Goal: Task Accomplishment & Management: Complete application form

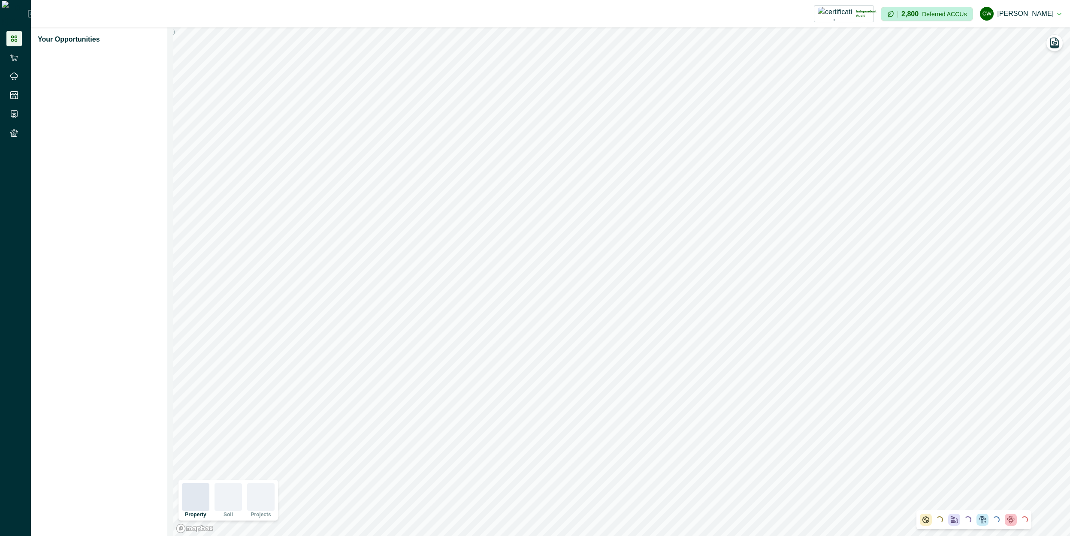
click at [7, 32] on li at bounding box center [13, 38] width 15 height 15
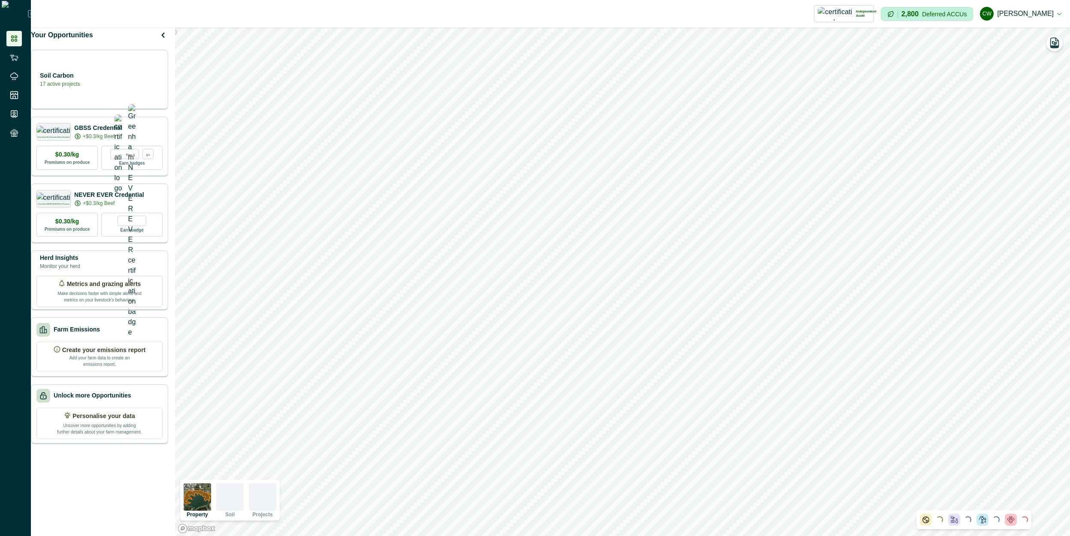
click at [28, 10] on icon at bounding box center [31, 13] width 7 height 7
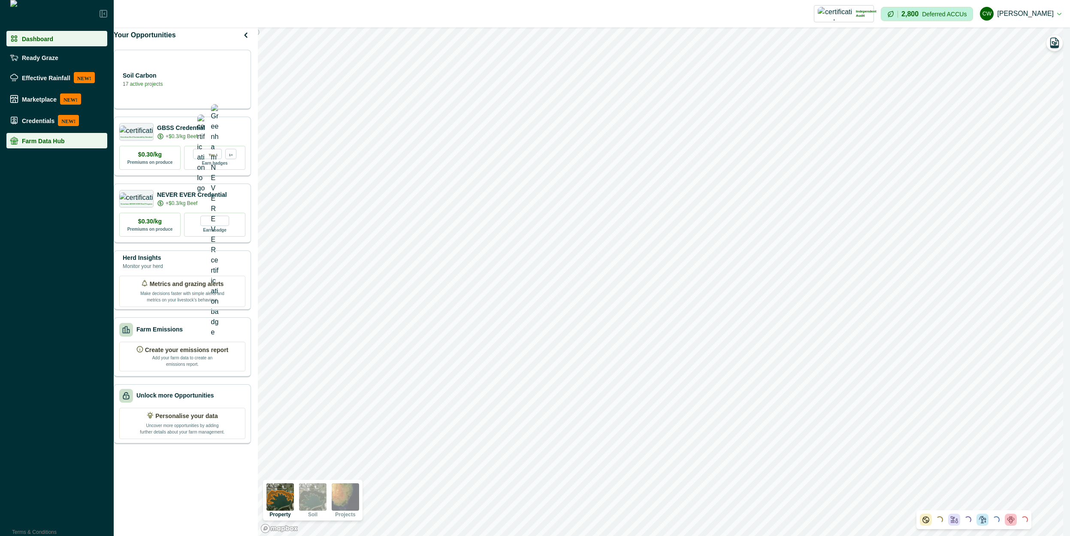
click at [56, 143] on p "Farm Data Hub" at bounding box center [43, 140] width 43 height 7
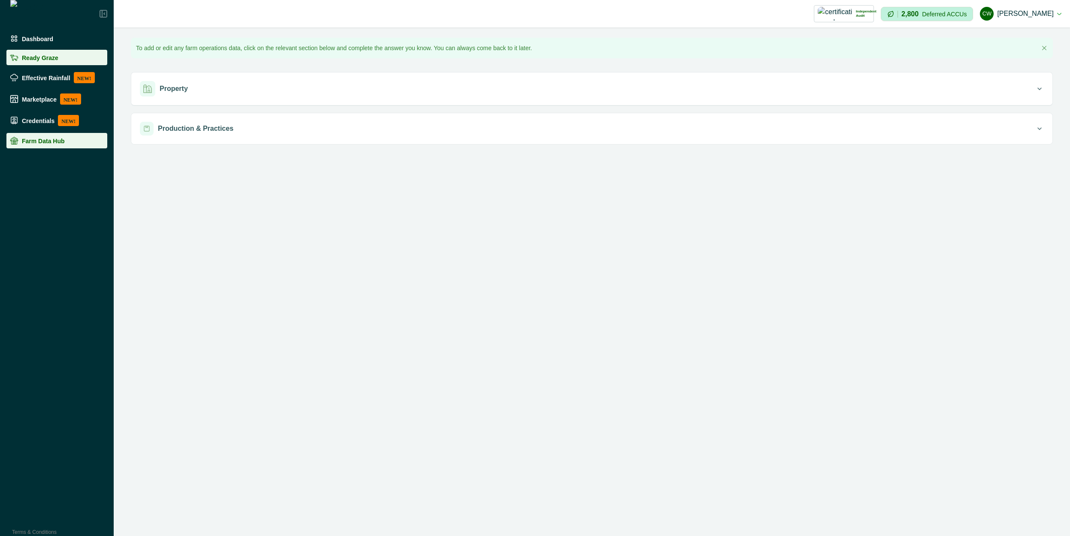
click at [48, 54] on p "Ready Graze" at bounding box center [40, 57] width 36 height 7
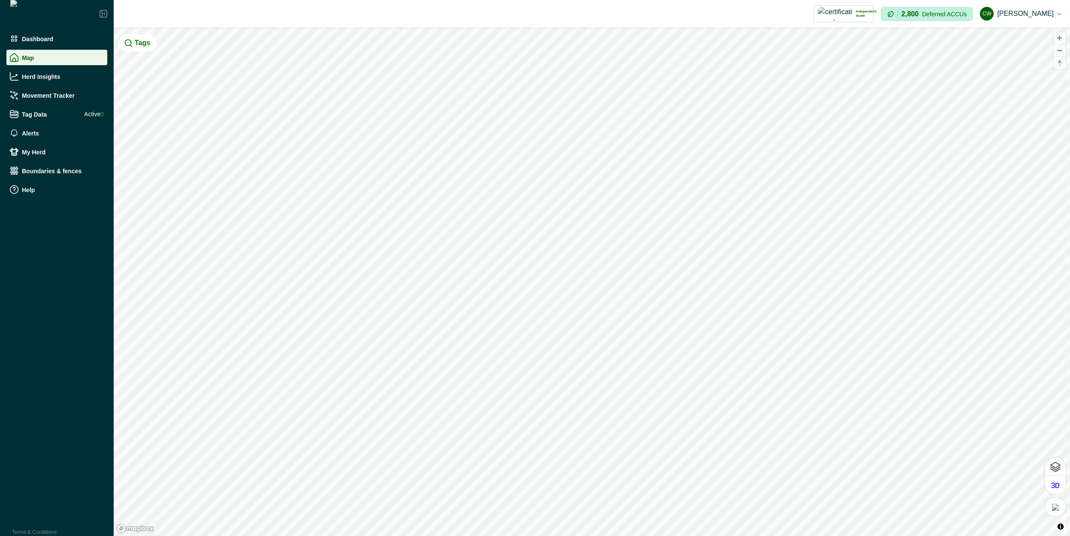
click at [44, 141] on ul "Dashboard Map Herd Insights Movement Tracker Tag Data Active 0 Alerts My Herd B…" at bounding box center [57, 116] width 114 height 170
click at [47, 133] on div "Alerts" at bounding box center [57, 133] width 94 height 9
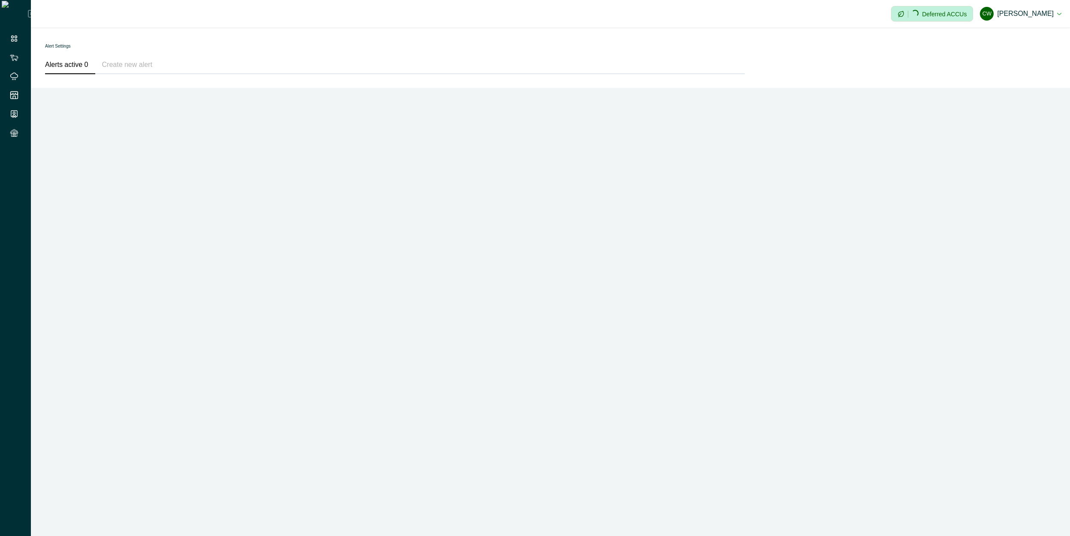
click at [123, 64] on button "Create new alert" at bounding box center [127, 65] width 64 height 18
click at [69, 62] on button "Alerts active 0" at bounding box center [70, 65] width 50 height 18
drag, startPoint x: 98, startPoint y: 103, endPoint x: 68, endPoint y: 58, distance: 53.6
click at [98, 102] on div "Impersonation Mode Loading... Deferred ACCUs cw cadel watson Sign out © Mapbox …" at bounding box center [550, 268] width 1039 height 536
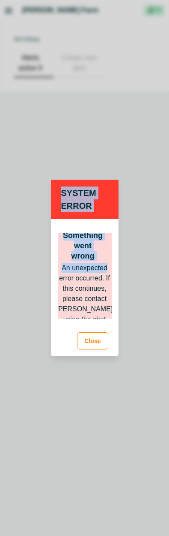
drag, startPoint x: 169, startPoint y: 261, endPoint x: 188, endPoint y: 263, distance: 19.4
click at [169, 263] on html "cadel watson's Farm Impersonation Mode Loading... © Mapbox © OpenStreetMap Impr…" at bounding box center [84, 268] width 169 height 536
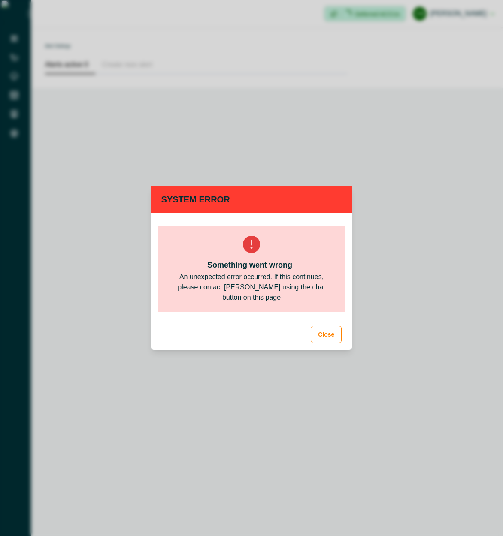
drag, startPoint x: 274, startPoint y: 309, endPoint x: 480, endPoint y: 283, distance: 207.2
click at [275, 309] on div "Something went wrong An unexpected error occurred. If this continues, please co…" at bounding box center [252, 270] width 188 height 86
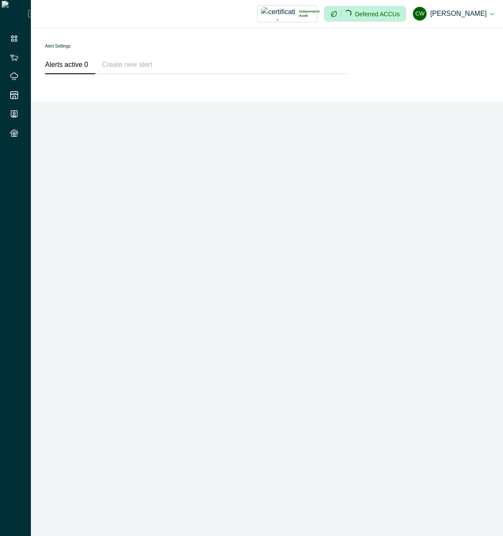
click at [75, 66] on button "Alerts active 0" at bounding box center [70, 65] width 50 height 18
click at [112, 70] on button "Create new alert" at bounding box center [127, 65] width 64 height 18
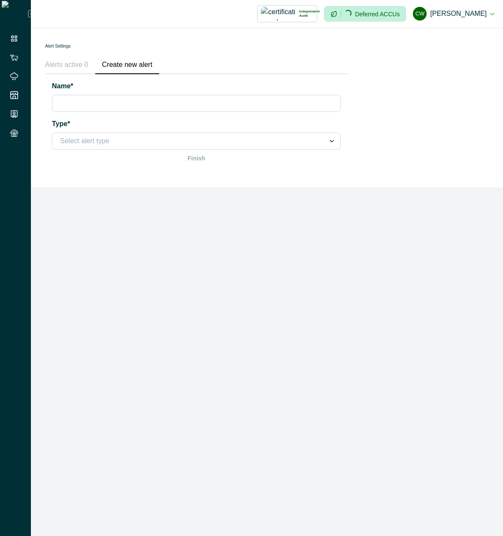
click at [151, 110] on input "Name*" at bounding box center [196, 103] width 289 height 17
type input "**********"
click at [156, 140] on div at bounding box center [188, 141] width 257 height 12
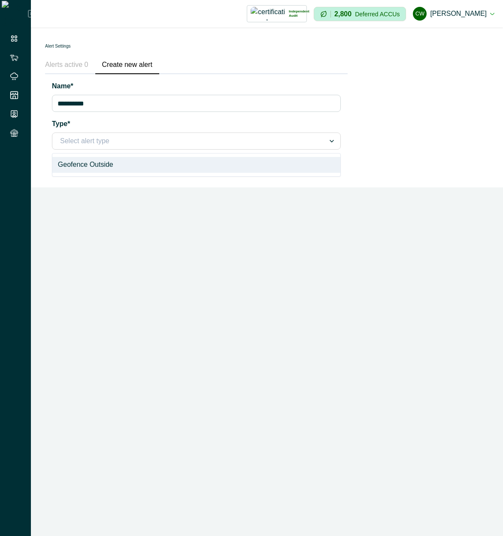
click at [139, 165] on div "Geofence Outside" at bounding box center [196, 165] width 288 height 16
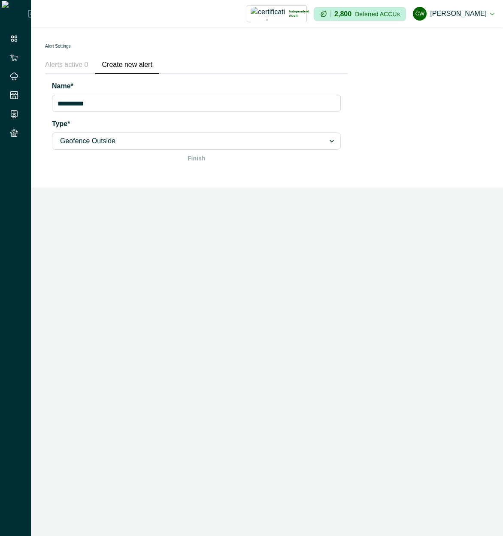
click at [189, 141] on div at bounding box center [188, 141] width 257 height 12
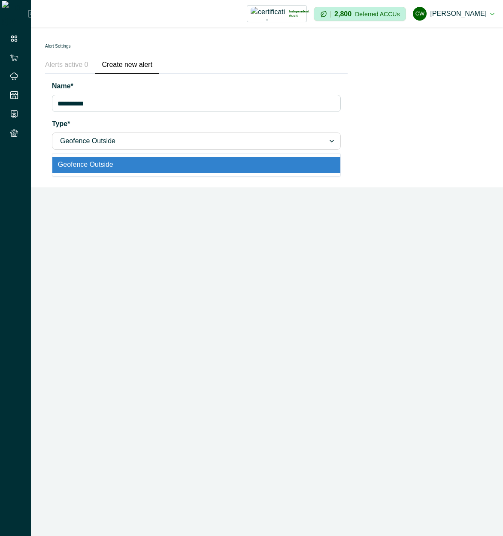
click at [162, 159] on div "Geofence Outside" at bounding box center [196, 165] width 288 height 16
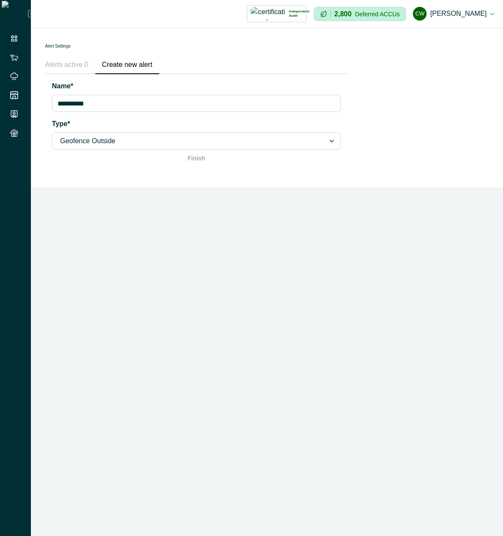
click at [303, 189] on div "**********" at bounding box center [267, 268] width 472 height 536
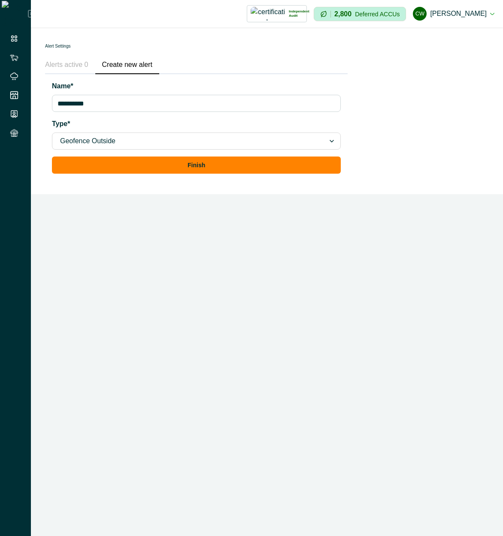
click at [195, 244] on div "**********" at bounding box center [267, 268] width 472 height 536
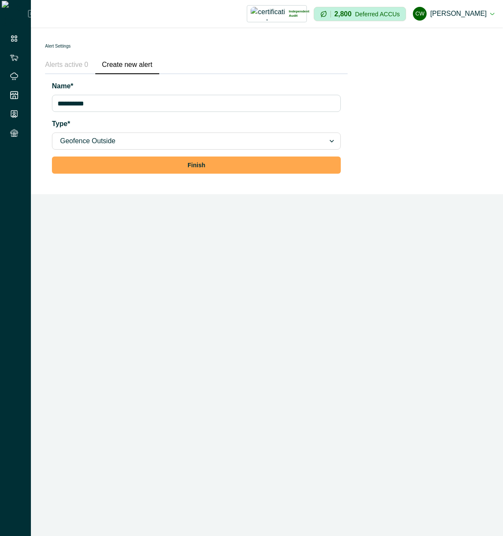
click at [260, 168] on button "Finish" at bounding box center [196, 165] width 289 height 17
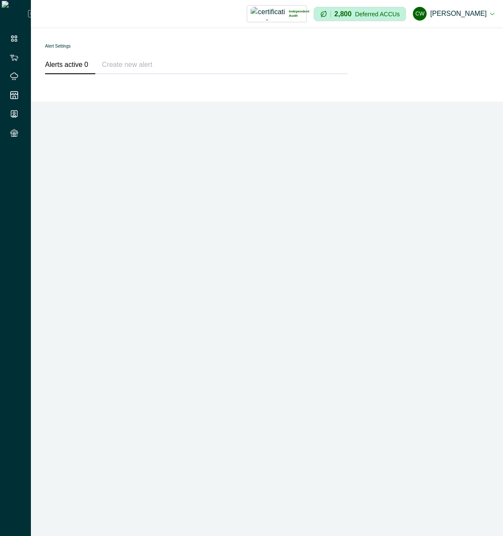
click at [141, 64] on button "Create new alert" at bounding box center [127, 65] width 64 height 18
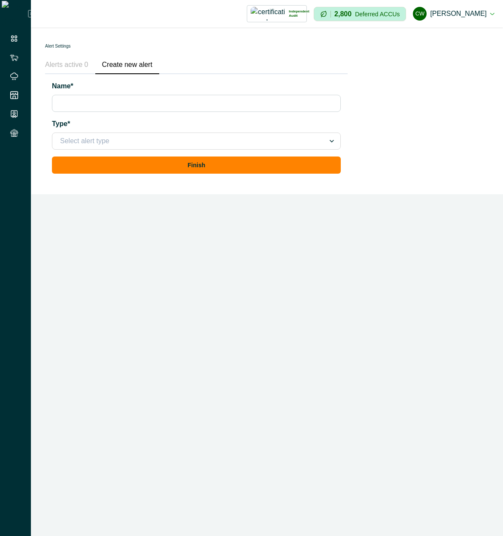
click at [158, 102] on input "Name*" at bounding box center [196, 103] width 289 height 17
type input "**********"
click at [121, 137] on div at bounding box center [188, 141] width 257 height 12
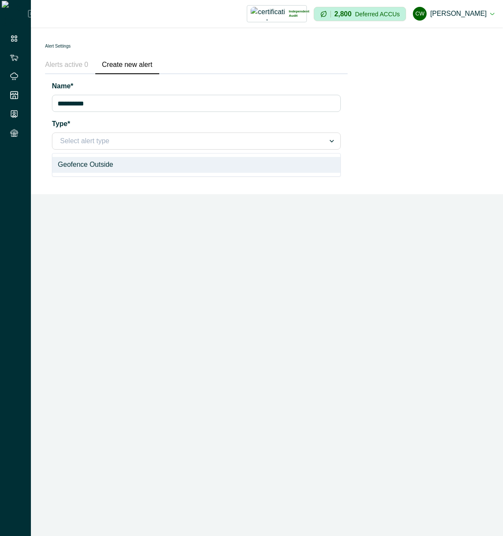
click at [121, 163] on div "Geofence Outside" at bounding box center [196, 165] width 288 height 16
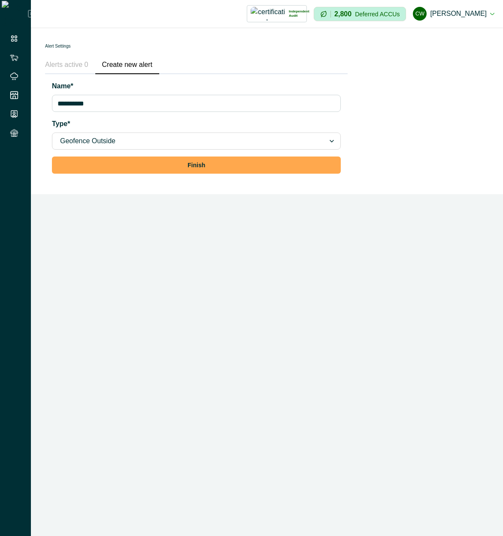
click at [138, 164] on button "Finish" at bounding box center [196, 165] width 289 height 17
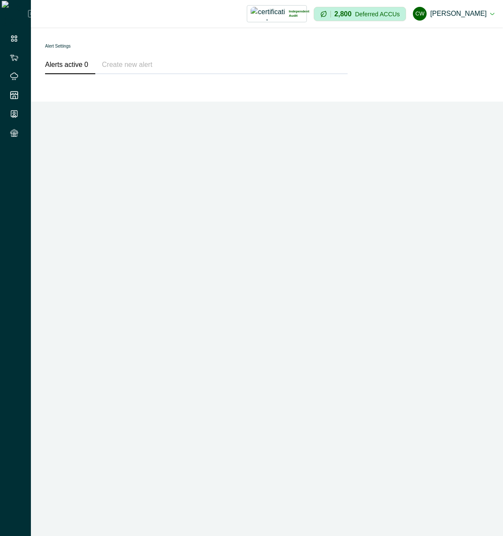
click at [88, 131] on div "**********" at bounding box center [267, 268] width 472 height 536
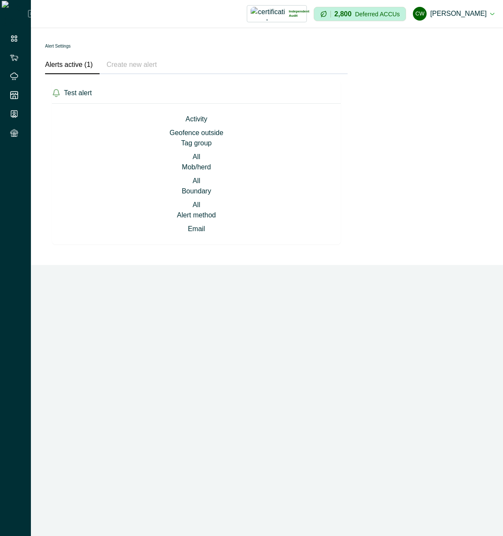
click at [197, 193] on p "Boundary" at bounding box center [196, 191] width 30 height 10
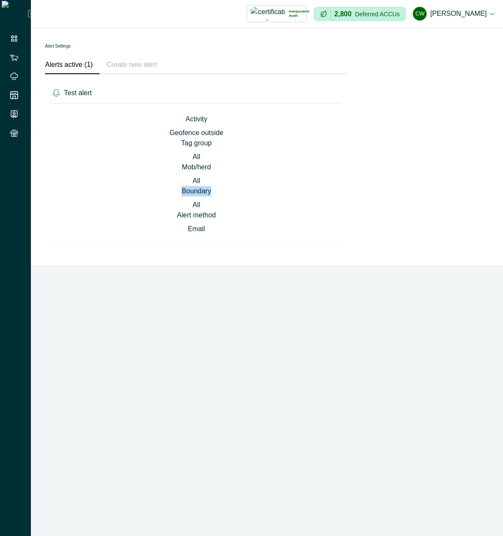
click at [196, 192] on p "Boundary" at bounding box center [196, 191] width 30 height 10
click at [124, 130] on div "Activity Geofence outside" at bounding box center [196, 126] width 268 height 24
click at [123, 129] on div "Activity Geofence outside" at bounding box center [196, 126] width 268 height 24
click at [92, 94] on p "Test alert" at bounding box center [78, 93] width 28 height 10
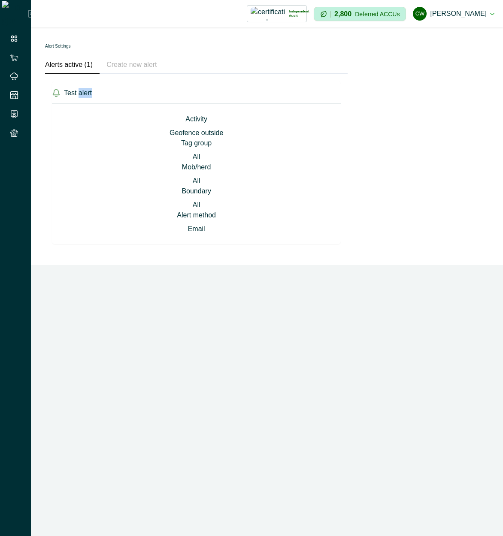
click at [92, 94] on p "Test alert" at bounding box center [78, 93] width 28 height 10
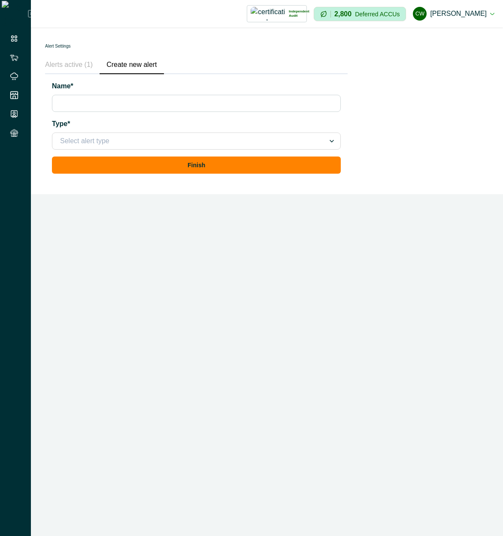
click at [139, 63] on button "Create new alert" at bounding box center [132, 65] width 64 height 18
click at [215, 198] on div "Impersonation Mode Independent Audit Howson - Tarramba MLA 1 Credential Howson …" at bounding box center [267, 268] width 472 height 536
drag, startPoint x: 74, startPoint y: 65, endPoint x: 82, endPoint y: 79, distance: 16.0
click at [75, 64] on button "Alerts active (1)" at bounding box center [72, 65] width 54 height 18
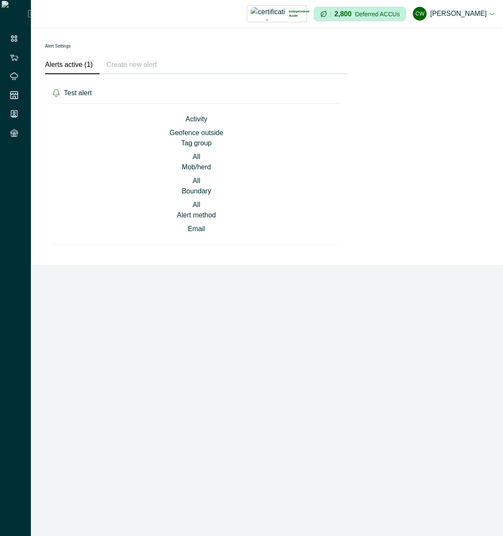
click at [111, 323] on div "Impersonation Mode Independent Audit Howson - Tarramba MLA 1 Credential Howson …" at bounding box center [267, 268] width 472 height 536
click at [138, 72] on button "Create new alert" at bounding box center [132, 65] width 64 height 18
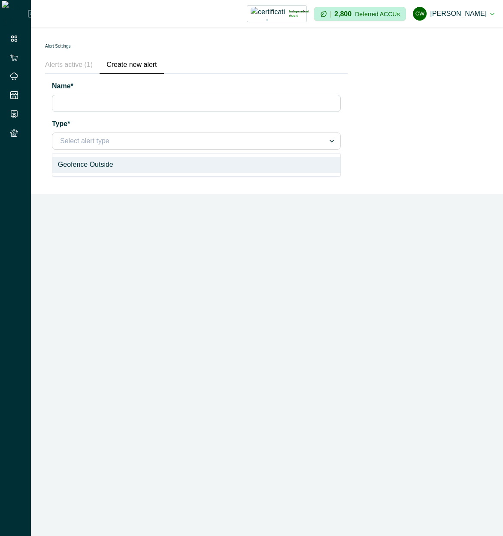
click at [105, 147] on div "Select alert type" at bounding box center [188, 141] width 272 height 14
click at [120, 138] on div at bounding box center [188, 141] width 257 height 12
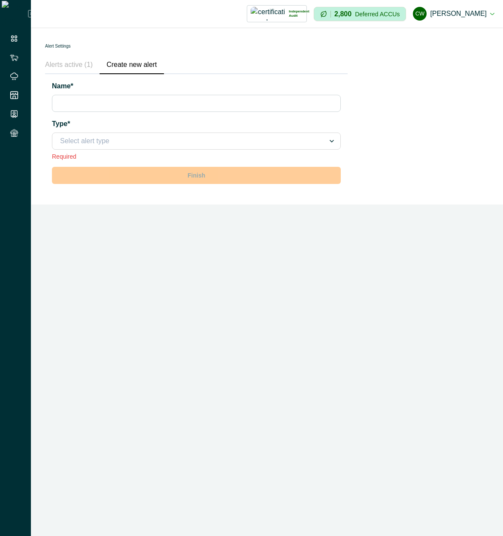
click at [177, 284] on div "Impersonation Mode Independent Audit Howson - Tarramba MLA 1 Credential Howson …" at bounding box center [267, 268] width 472 height 536
click at [200, 123] on label "Type*" at bounding box center [194, 124] width 284 height 10
click at [62, 136] on input "Type*" at bounding box center [61, 141] width 2 height 10
click at [160, 161] on form "Name* Type* option , selected. Select is focused ,type to refine list, press Do…" at bounding box center [196, 132] width 289 height 103
click at [160, 149] on div "Select alert type" at bounding box center [196, 141] width 289 height 17
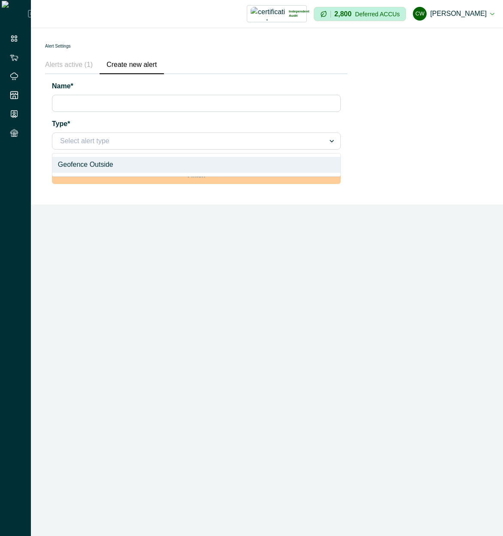
click at [153, 156] on div "Geofence Outside" at bounding box center [196, 165] width 289 height 24
click at [167, 155] on div "Geofence Outside" at bounding box center [196, 165] width 289 height 24
click at [167, 162] on div "Geofence Outside" at bounding box center [196, 165] width 288 height 16
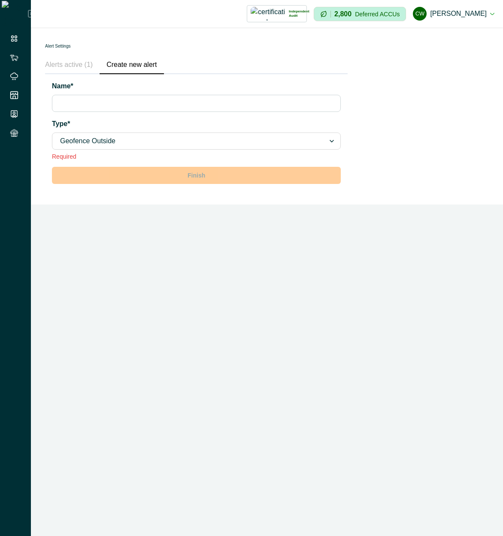
click at [292, 327] on div "Impersonation Mode Independent Audit Howson - Tarramba MLA 1 Credential Howson …" at bounding box center [267, 268] width 472 height 536
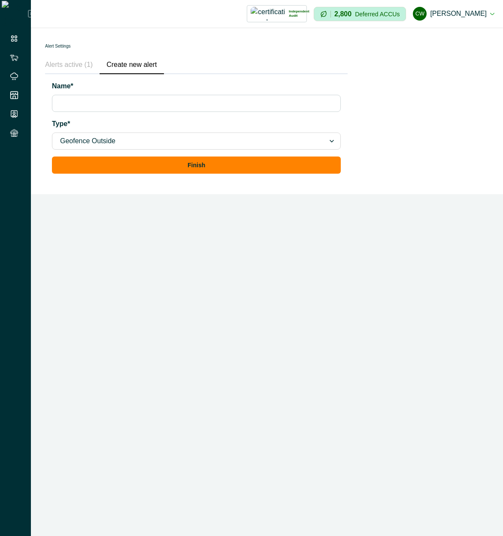
click at [329, 258] on div "Impersonation Mode Independent Audit Howson - Tarramba MLA 1 Credential Howson …" at bounding box center [267, 268] width 472 height 536
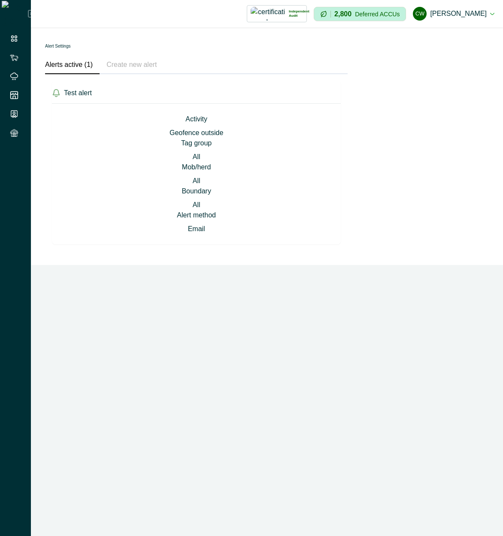
click at [194, 119] on p "Activity" at bounding box center [196, 119] width 22 height 10
drag, startPoint x: 194, startPoint y: 119, endPoint x: 248, endPoint y: 213, distance: 108.8
click at [248, 213] on div "Activity Geofence outside Tag group All Mob/herd All Boundary All Alert method …" at bounding box center [196, 174] width 268 height 120
click at [248, 213] on div "Alert method Email" at bounding box center [196, 222] width 268 height 24
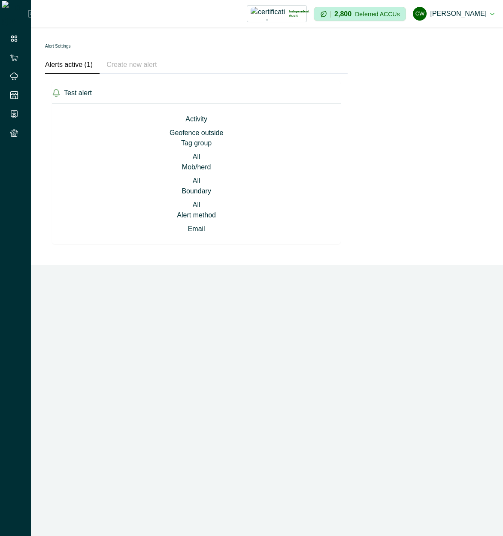
click at [295, 202] on div "Boundary All" at bounding box center [196, 198] width 268 height 24
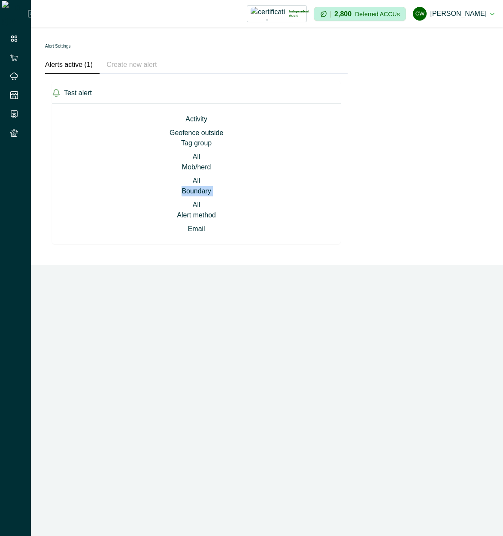
click at [295, 202] on div "Boundary All" at bounding box center [196, 198] width 268 height 24
click at [122, 58] on button "Create new alert" at bounding box center [132, 65] width 64 height 18
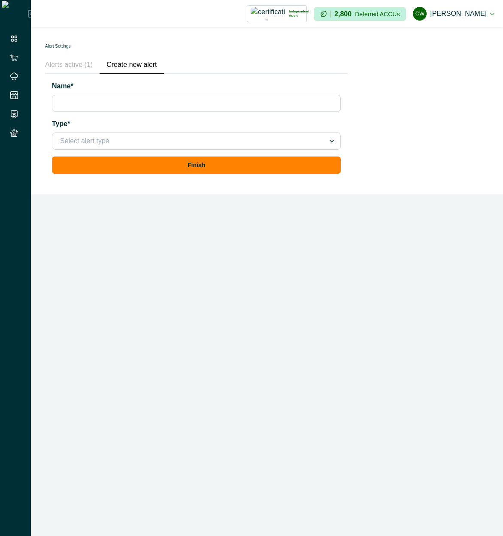
click at [83, 63] on button "Alerts active (1)" at bounding box center [72, 65] width 54 height 18
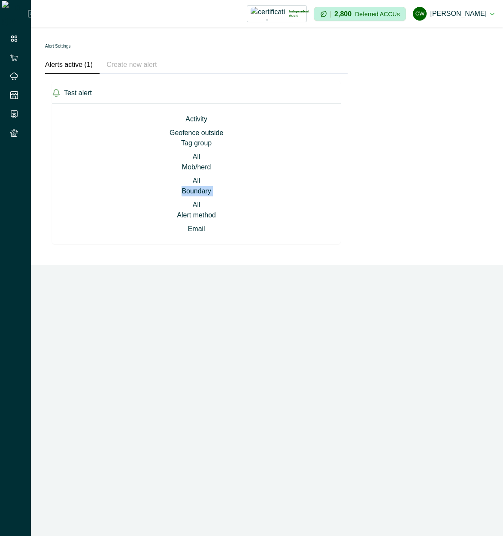
click at [124, 61] on button "Create new alert" at bounding box center [132, 65] width 64 height 18
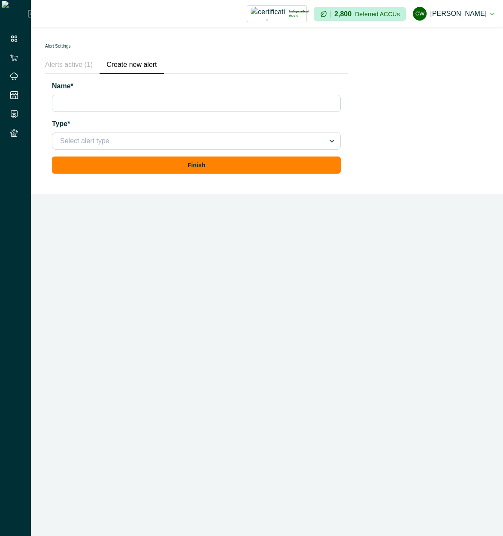
click at [127, 146] on div at bounding box center [188, 141] width 257 height 12
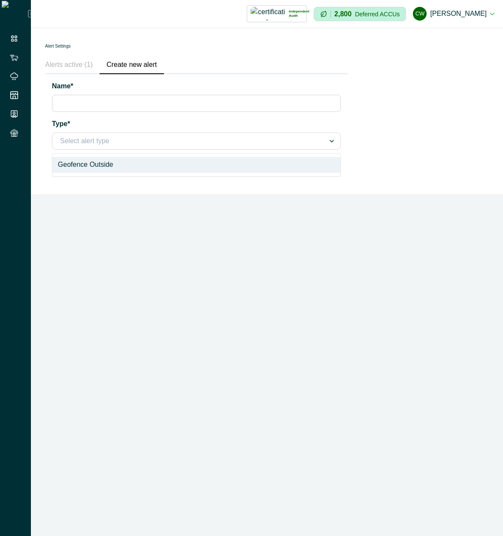
click at [122, 159] on div "Geofence Outside" at bounding box center [196, 165] width 288 height 16
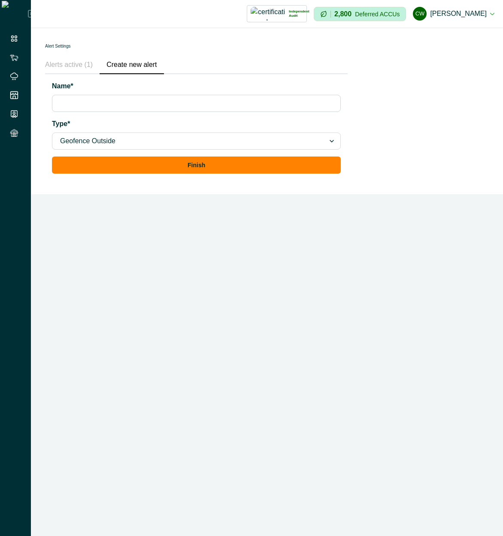
click at [122, 139] on div at bounding box center [188, 141] width 257 height 12
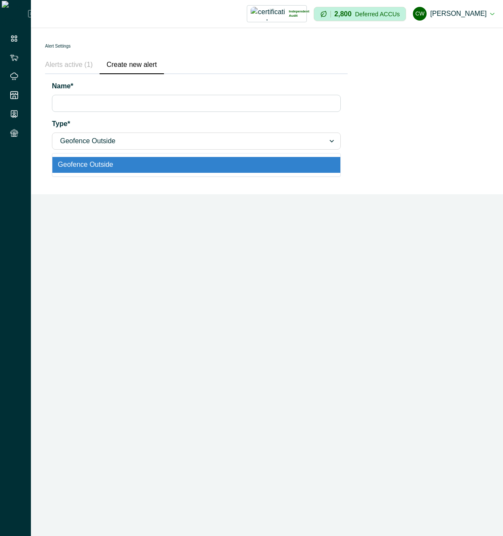
click at [77, 63] on button "Alerts active (1)" at bounding box center [72, 65] width 54 height 18
